Goal: Check status: Check status

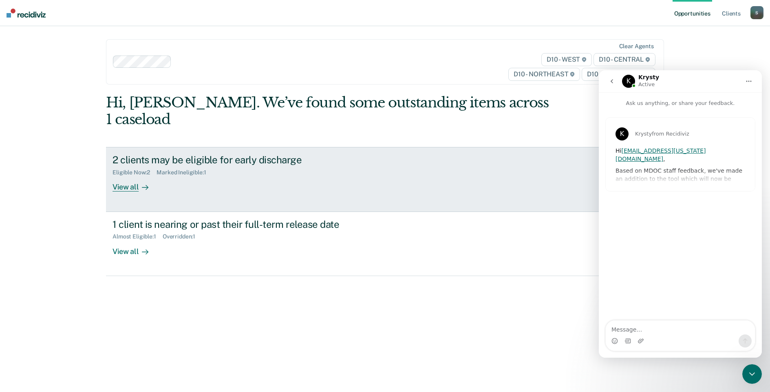
click at [132, 176] on div "View all" at bounding box center [136, 184] width 46 height 16
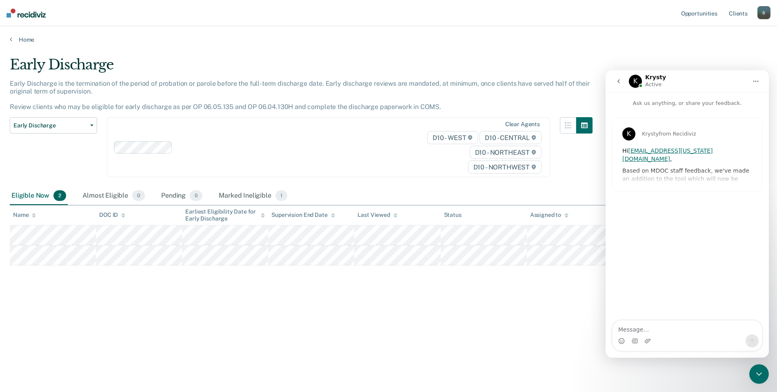
click at [289, 317] on div "Early Discharge Early Discharge is the termination of the period of probation o…" at bounding box center [388, 193] width 757 height 274
click at [410, 331] on div "Early Discharge Early Discharge is the termination of the period of probation o…" at bounding box center [388, 206] width 757 height 300
click at [410, 317] on div "Early Discharge Early Discharge is the termination of the period of probation o…" at bounding box center [388, 193] width 757 height 274
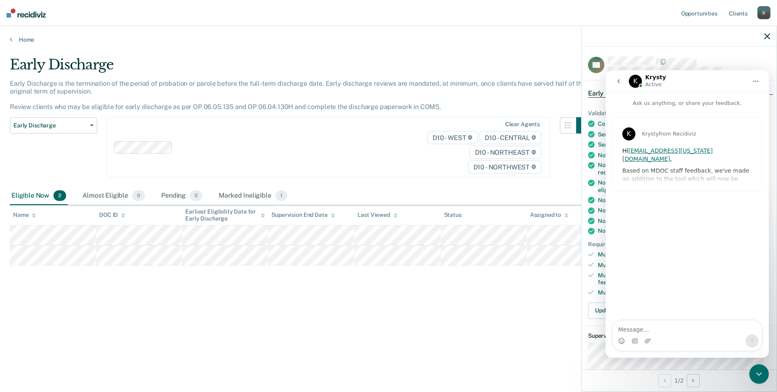
click at [761, 83] on button "Home" at bounding box center [755, 80] width 15 height 15
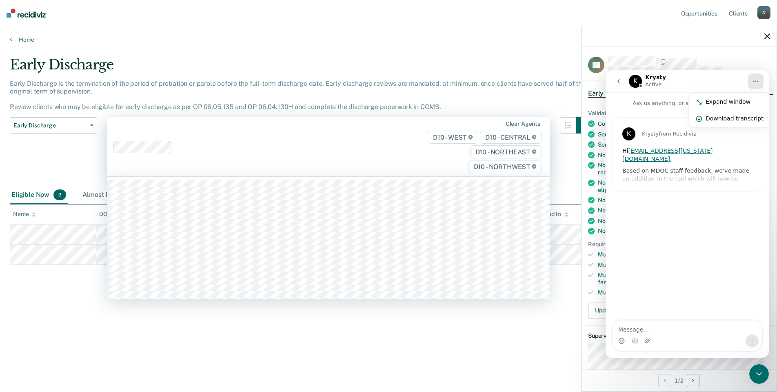
drag, startPoint x: 449, startPoint y: 117, endPoint x: 463, endPoint y: 109, distance: 15.5
click at [454, 114] on div "Early Discharge Early Discharge is the termination of the period of probation o…" at bounding box center [301, 121] width 582 height 130
click at [768, 37] on icon "button" at bounding box center [767, 36] width 6 height 6
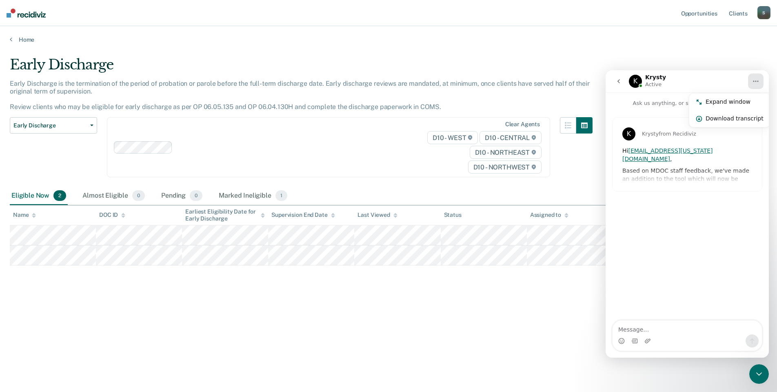
click at [633, 371] on main "Early Discharge Early Discharge is the termination of the period of probation o…" at bounding box center [388, 216] width 777 height 346
click at [756, 368] on div "Close Intercom Messenger" at bounding box center [759, 374] width 20 height 20
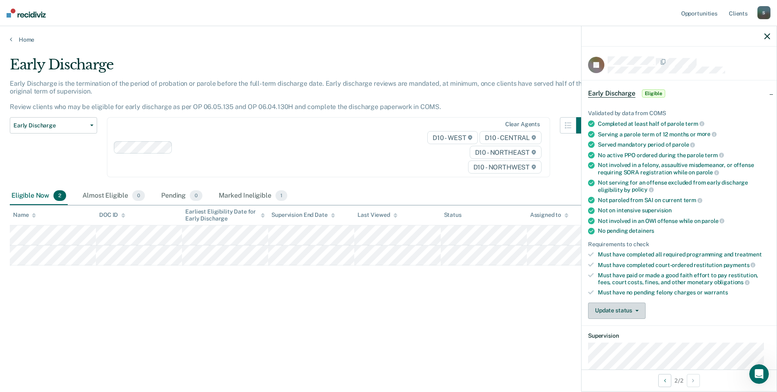
click at [640, 308] on button "Update status" at bounding box center [617, 310] width 58 height 16
click at [496, 314] on div "Early Discharge Early Discharge is the termination of the period of probation o…" at bounding box center [388, 193] width 757 height 274
click at [361, 180] on div "Early Discharge Classification Review Early Discharge Minimum Telephone Reporti…" at bounding box center [301, 152] width 582 height 70
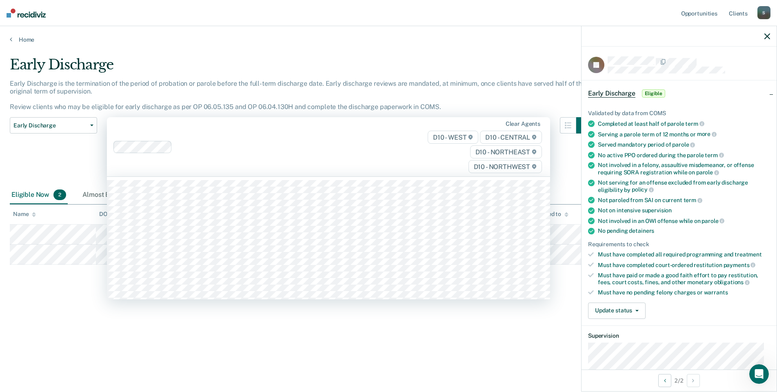
click at [251, 135] on div "Clear agents D10 - WEST D10 - CENTRAL D10 - NORTHEAST D10 - NORTHWEST" at bounding box center [328, 146] width 443 height 59
click at [434, 379] on main "Early Discharge Early Discharge is the termination of the period of probation o…" at bounding box center [388, 216] width 777 height 346
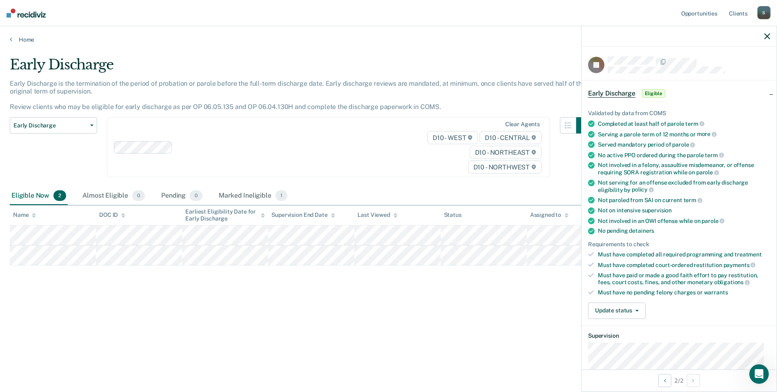
click at [769, 37] on icon "button" at bounding box center [767, 36] width 6 height 6
